Goal: Browse casually

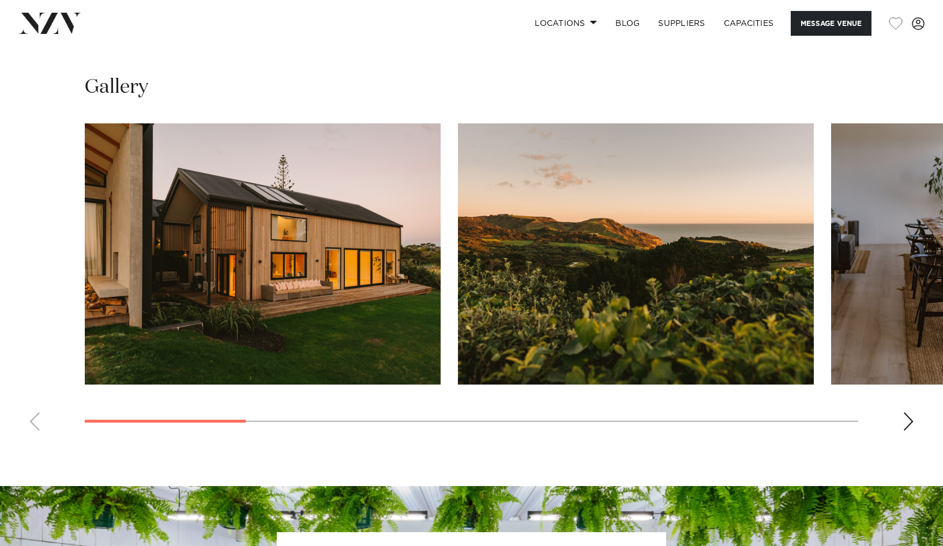
scroll to position [1046, 0]
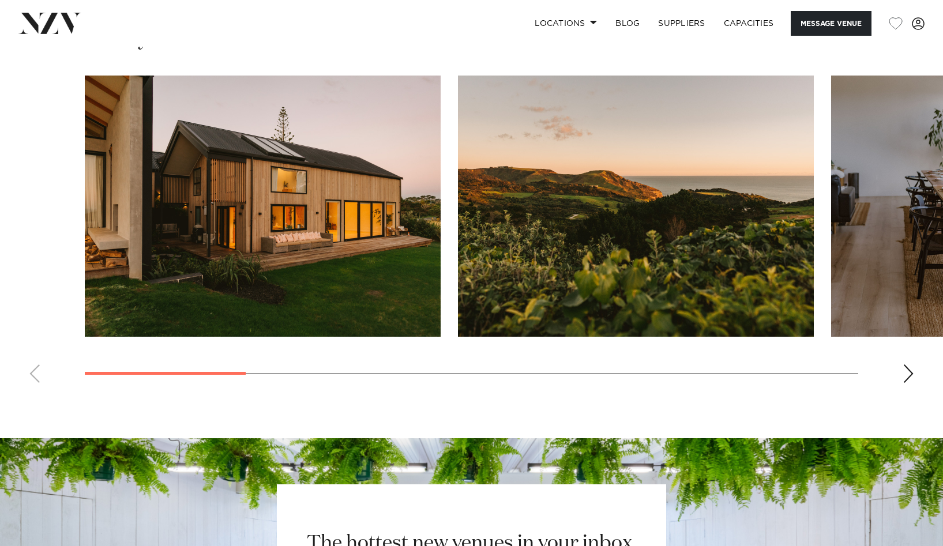
click at [906, 372] on div "Next slide" at bounding box center [909, 374] width 12 height 18
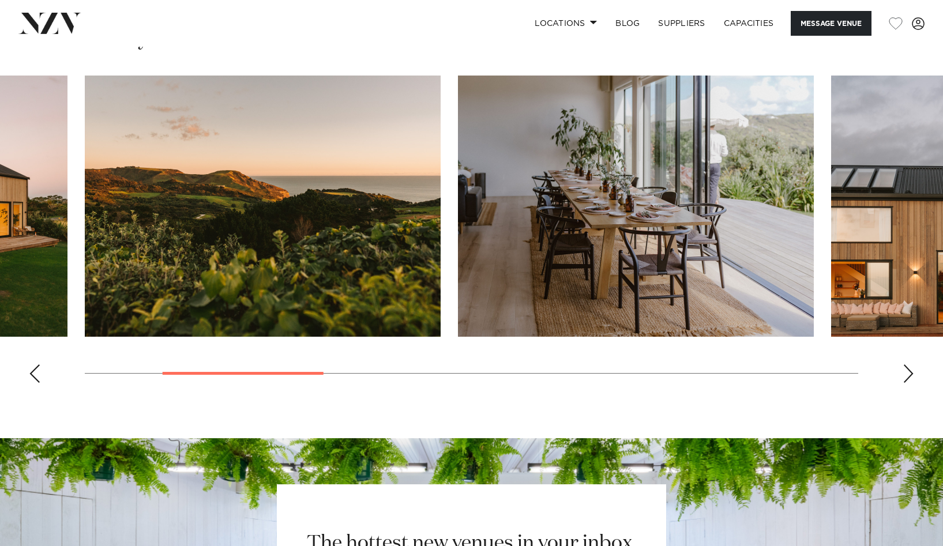
click at [906, 372] on div "Next slide" at bounding box center [909, 374] width 12 height 18
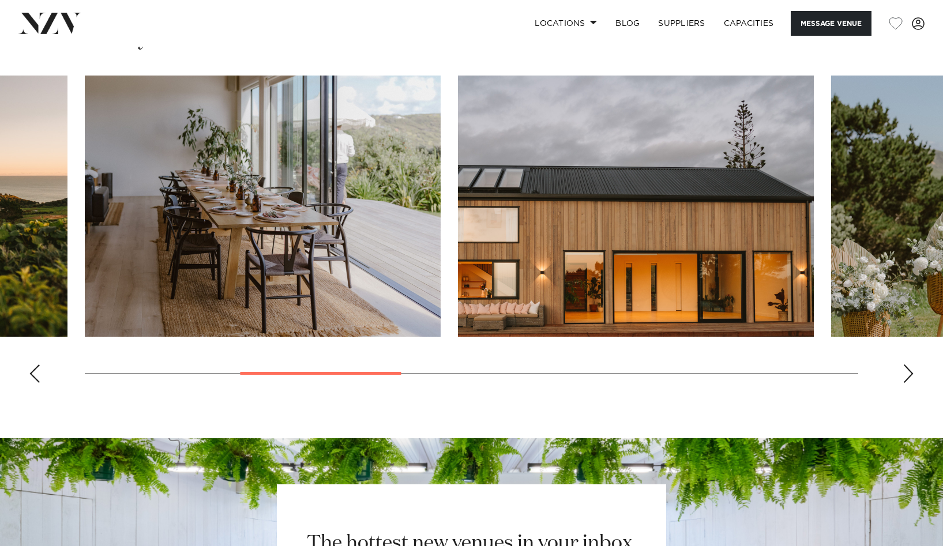
click at [906, 372] on div "Next slide" at bounding box center [909, 374] width 12 height 18
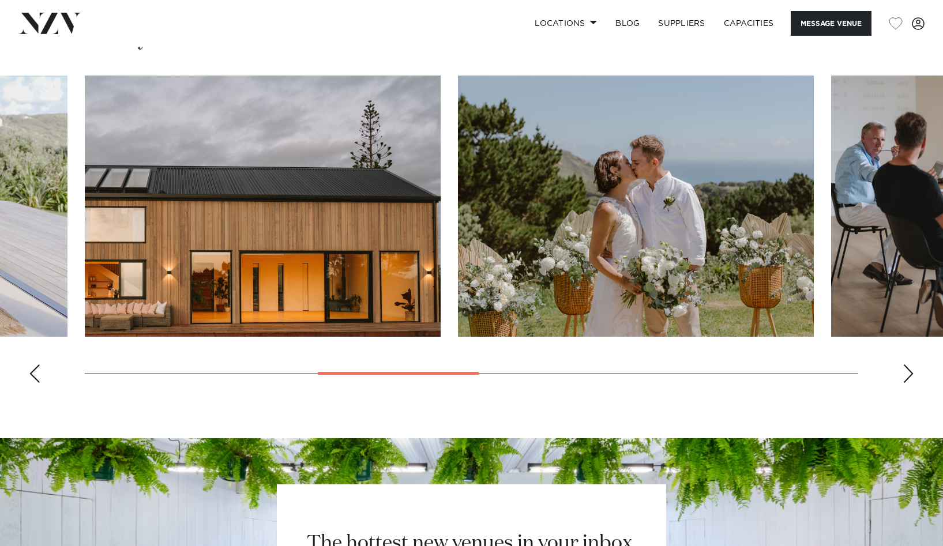
click at [906, 372] on div "Next slide" at bounding box center [909, 374] width 12 height 18
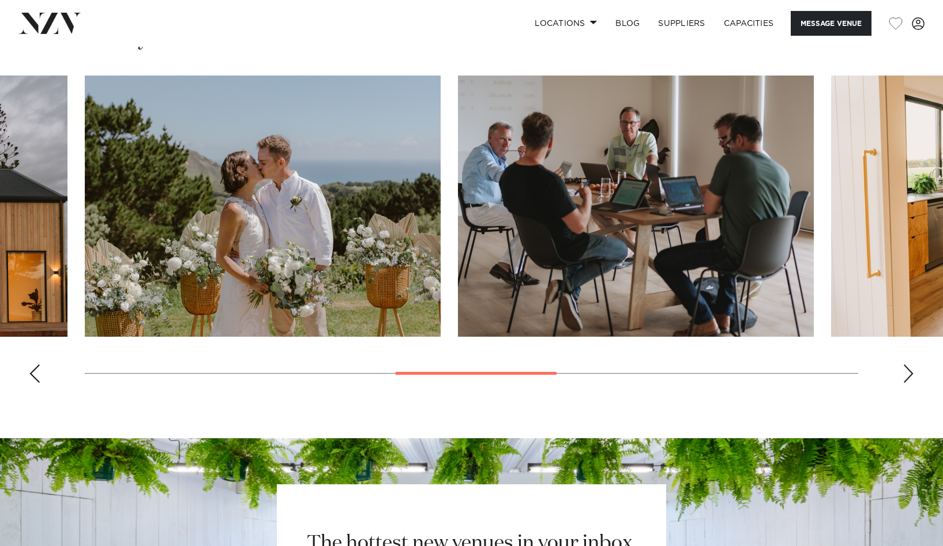
click at [906, 372] on div "Next slide" at bounding box center [909, 374] width 12 height 18
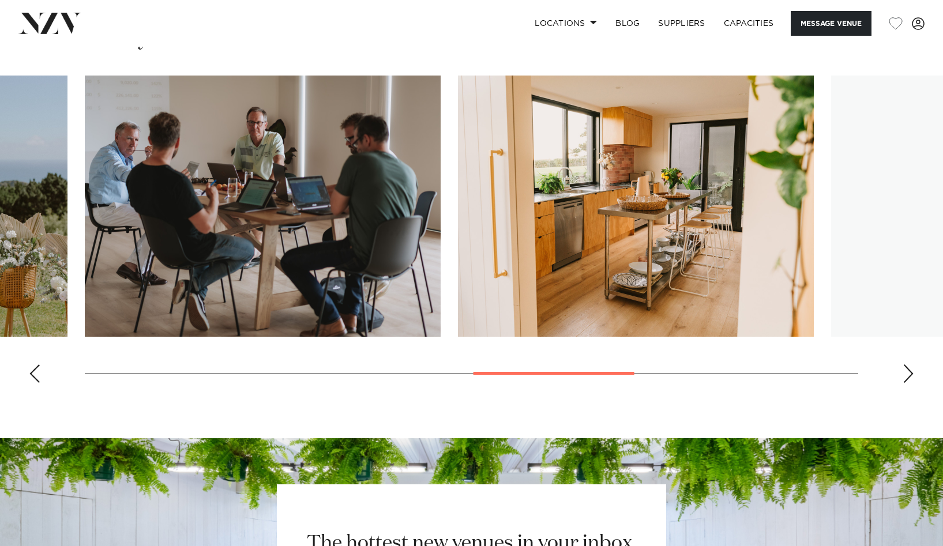
click at [906, 372] on div "Next slide" at bounding box center [909, 374] width 12 height 18
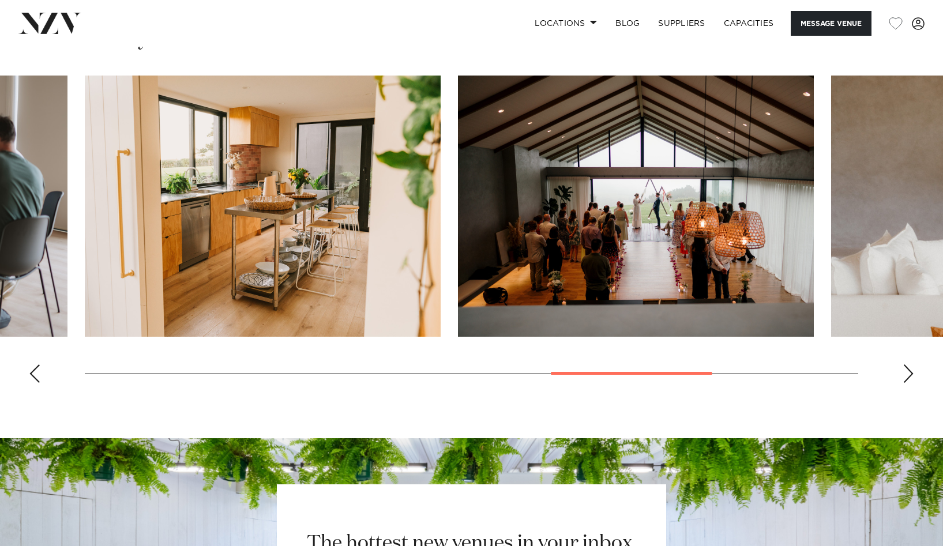
click at [906, 372] on div "Next slide" at bounding box center [909, 374] width 12 height 18
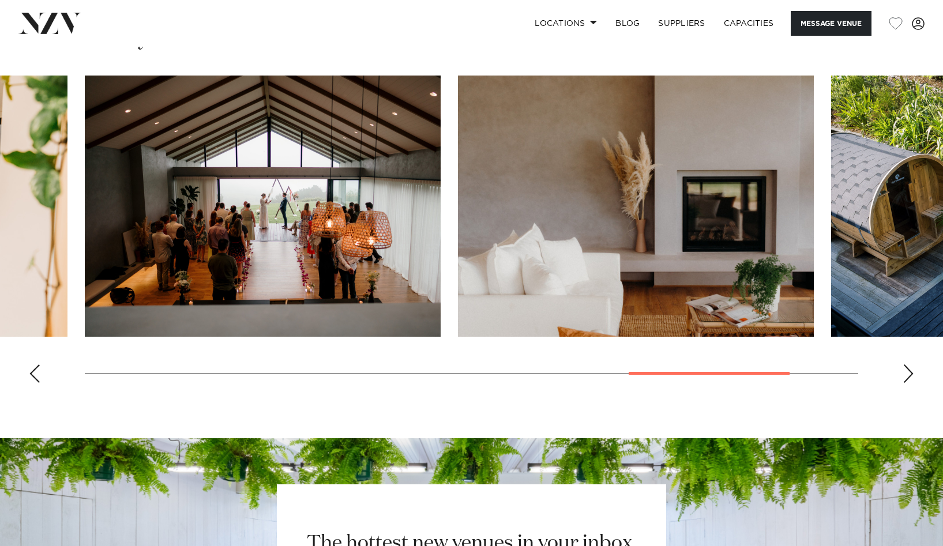
click at [906, 372] on div "Next slide" at bounding box center [909, 374] width 12 height 18
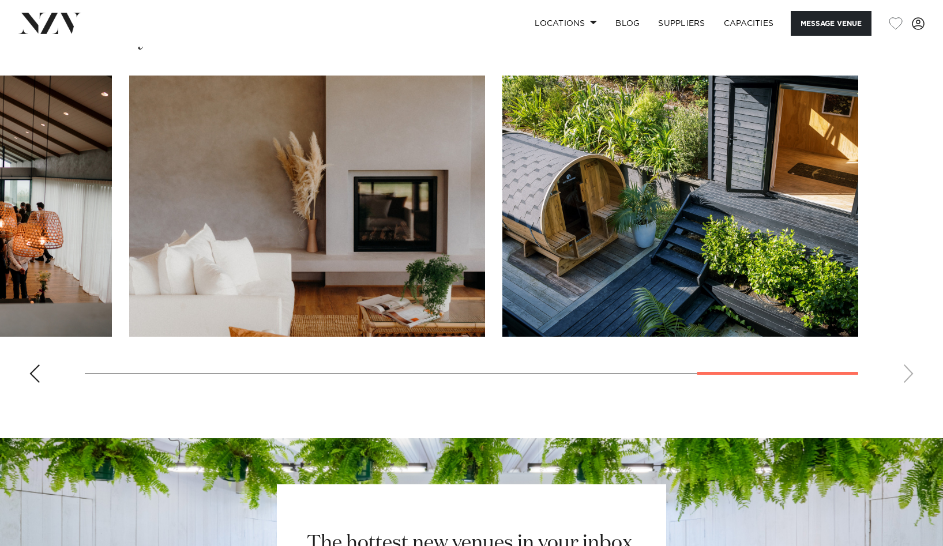
click at [906, 372] on swiper-container at bounding box center [471, 234] width 943 height 317
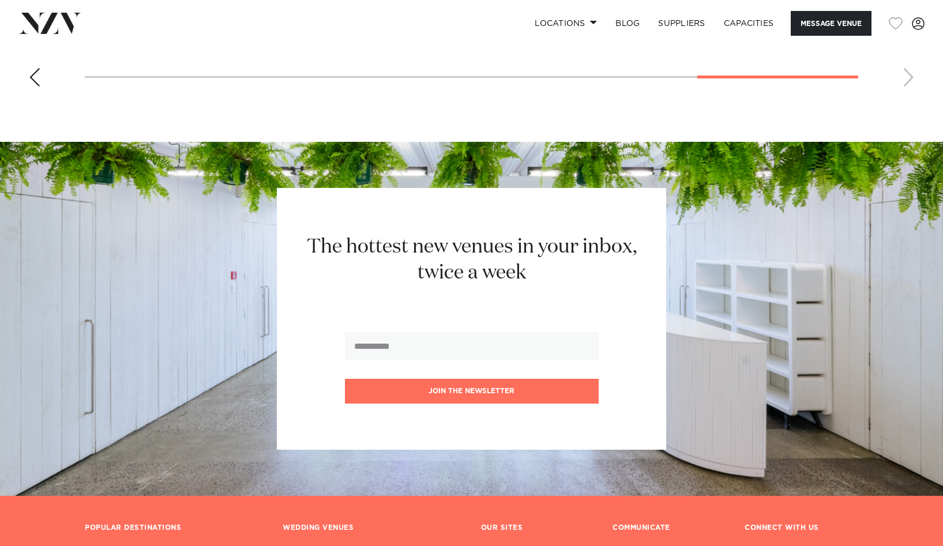
scroll to position [1585, 0]
